Goal: Task Accomplishment & Management: Use online tool/utility

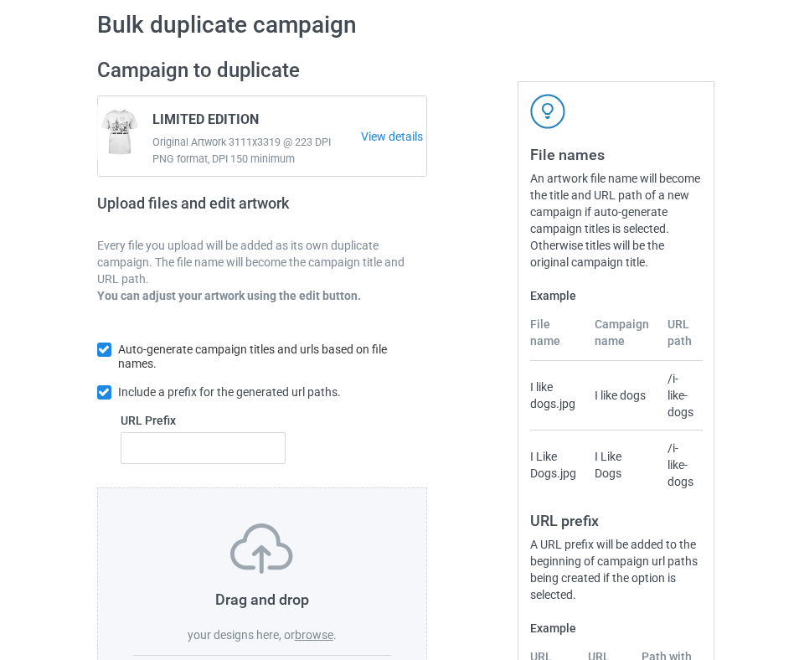
scroll to position [246, 0]
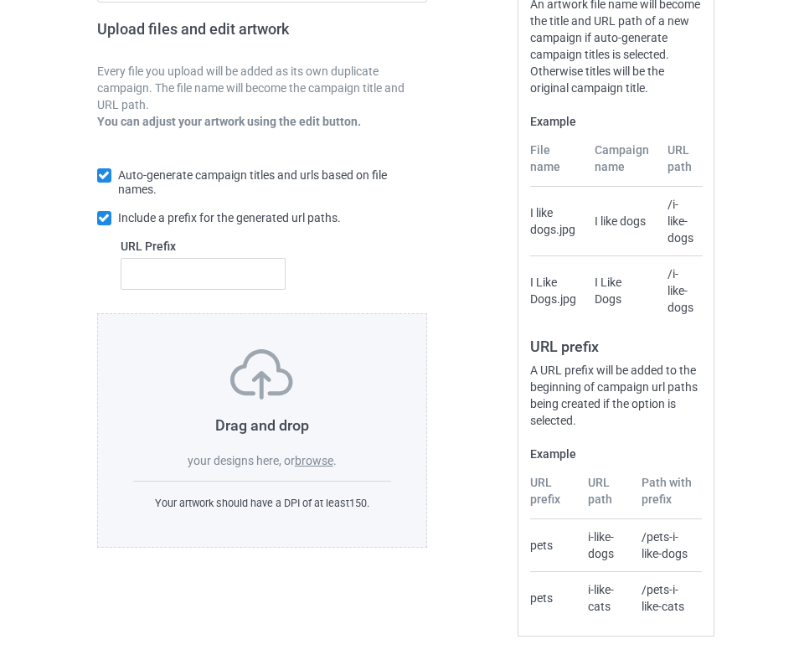
click at [317, 460] on label "browse" at bounding box center [314, 460] width 39 height 13
click at [0, 0] on input "browse" at bounding box center [0, 0] width 0 height 0
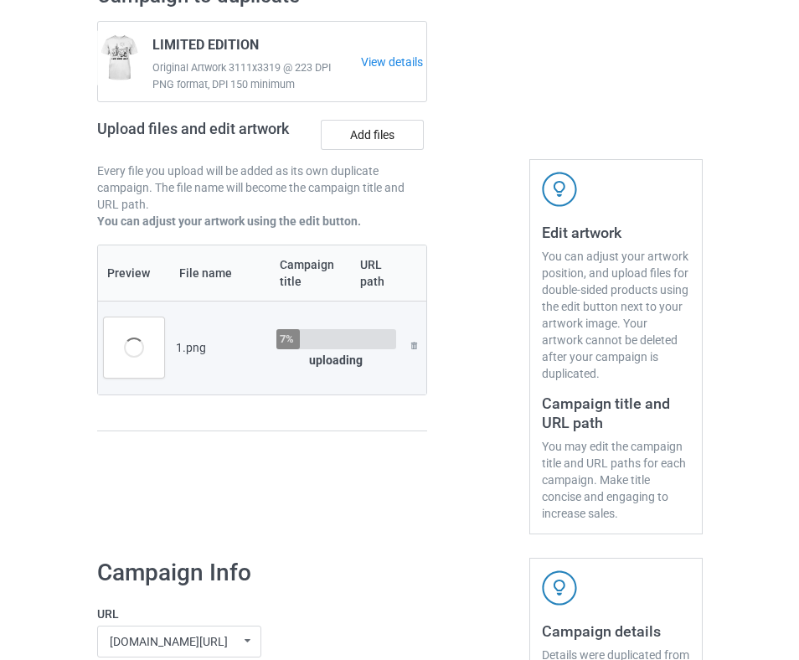
scroll to position [0, 0]
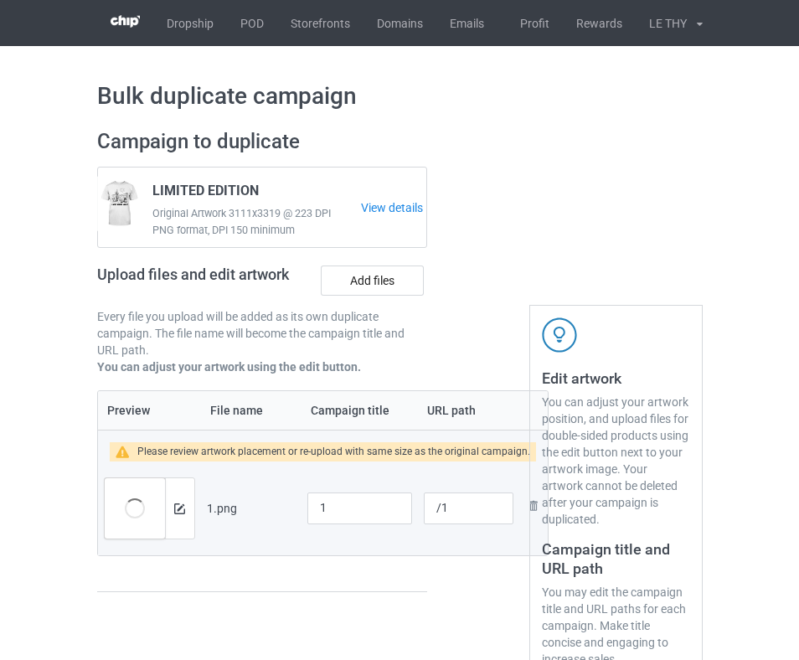
click at [516, 194] on div at bounding box center [478, 404] width 79 height 574
click at [366, 509] on input "1" at bounding box center [359, 508] width 105 height 32
paste input "limited"
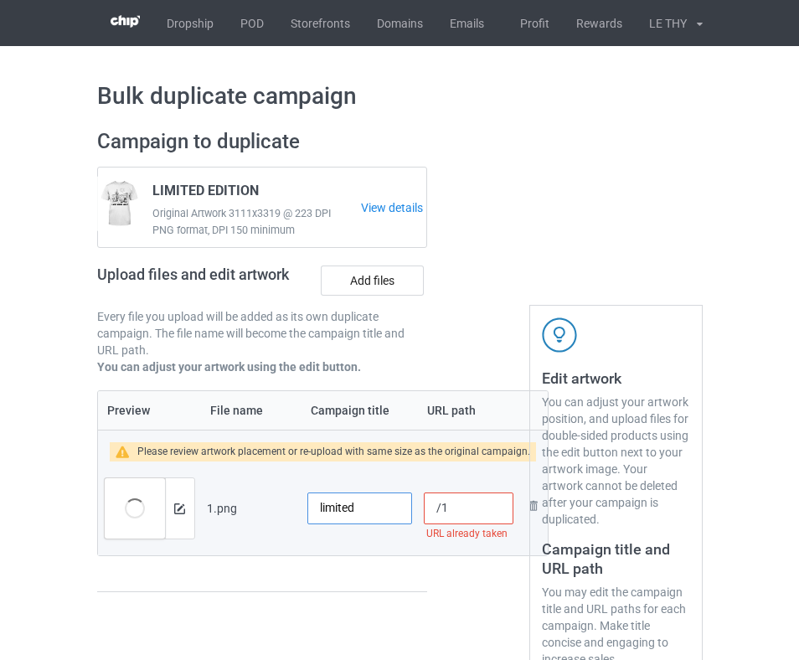
type input "limited"
click at [492, 208] on div at bounding box center [478, 404] width 79 height 574
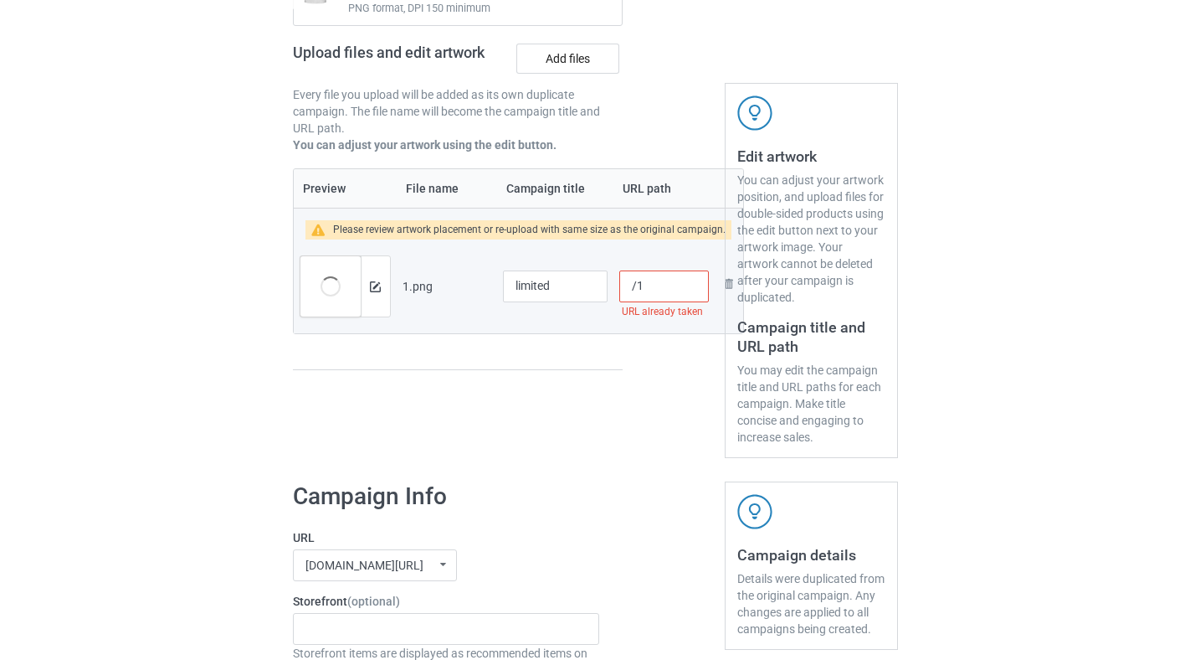
scroll to position [225, 0]
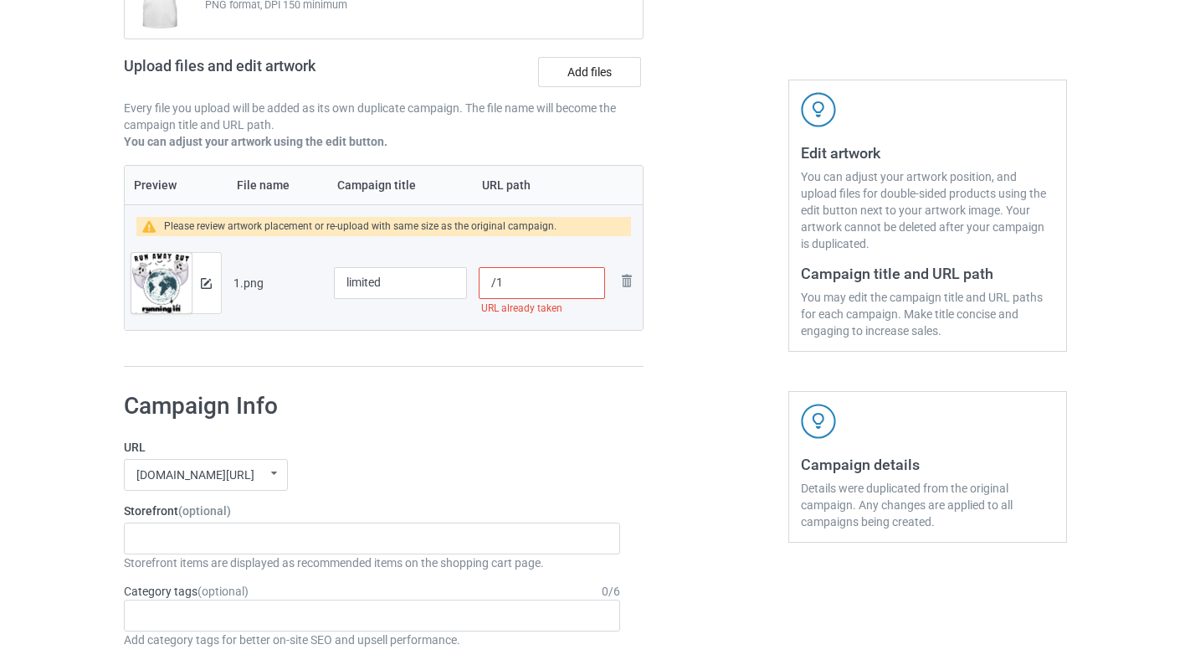
click at [521, 285] on input "/1" at bounding box center [542, 283] width 126 height 32
type input "/1-bnh"
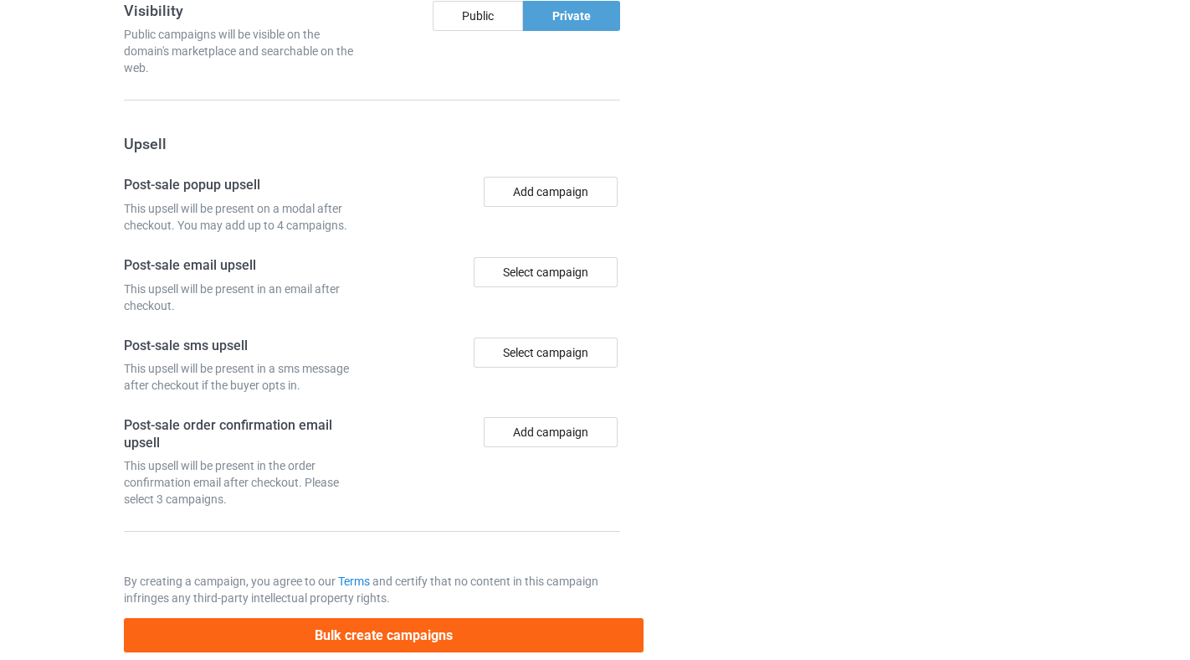
scroll to position [1504, 0]
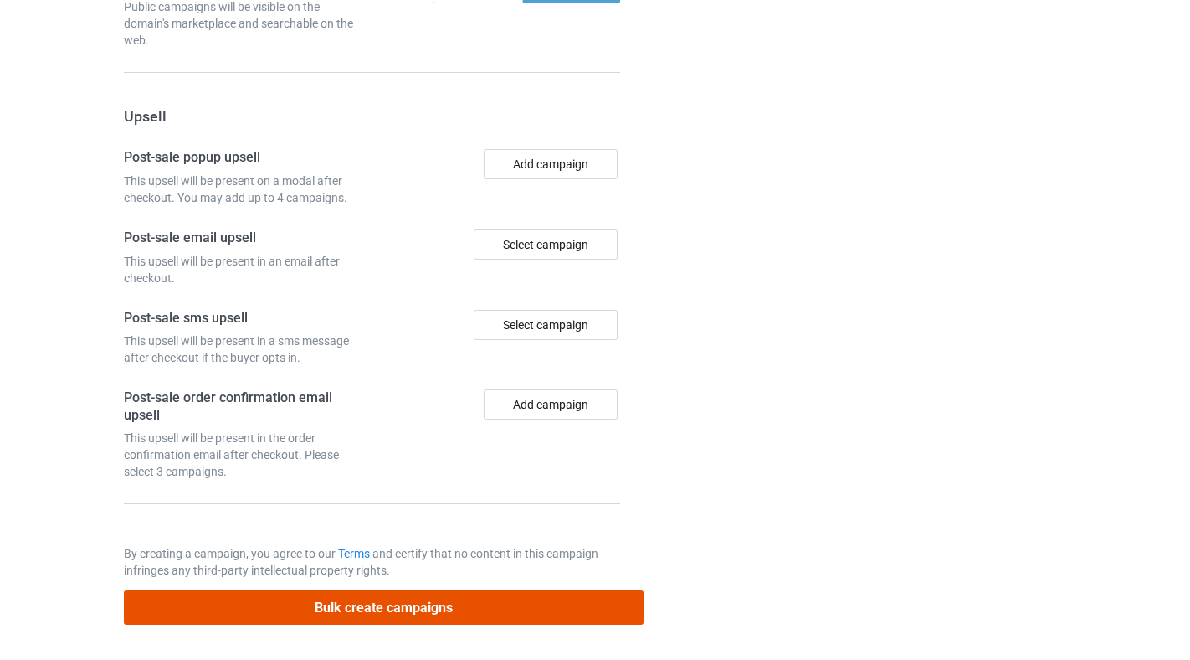
click at [308, 613] on button "Bulk create campaigns" at bounding box center [384, 607] width 521 height 34
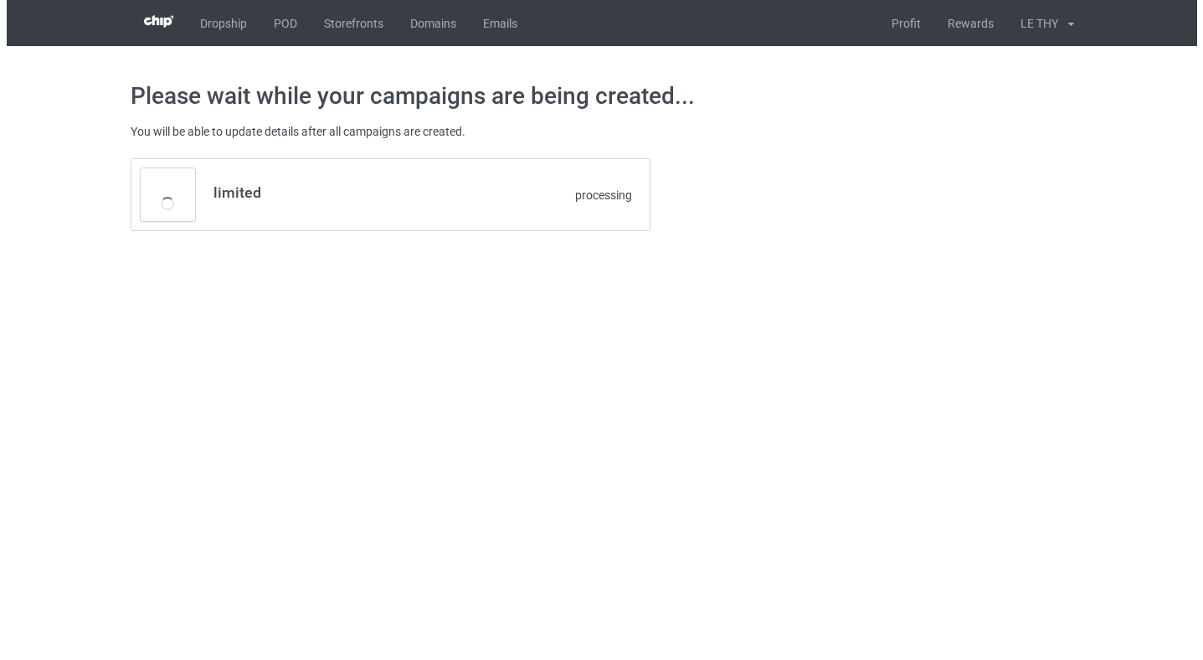
scroll to position [0, 0]
